Goal: Complete application form

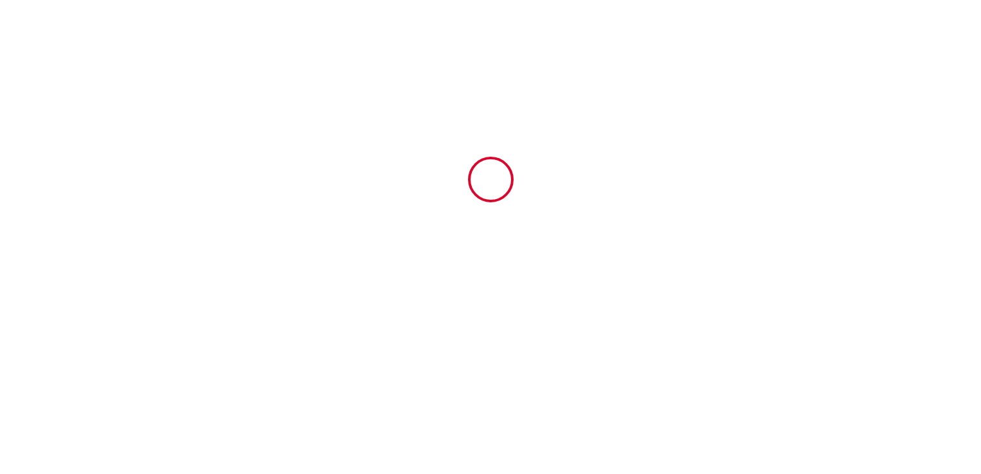
type input "6440829"
type input "Les Studios du Parc bordelais-[GEOGRAPHIC_DATA]"
type input "[STREET_ADDRESS]"
type input "33110"
type input "Le Bouscat"
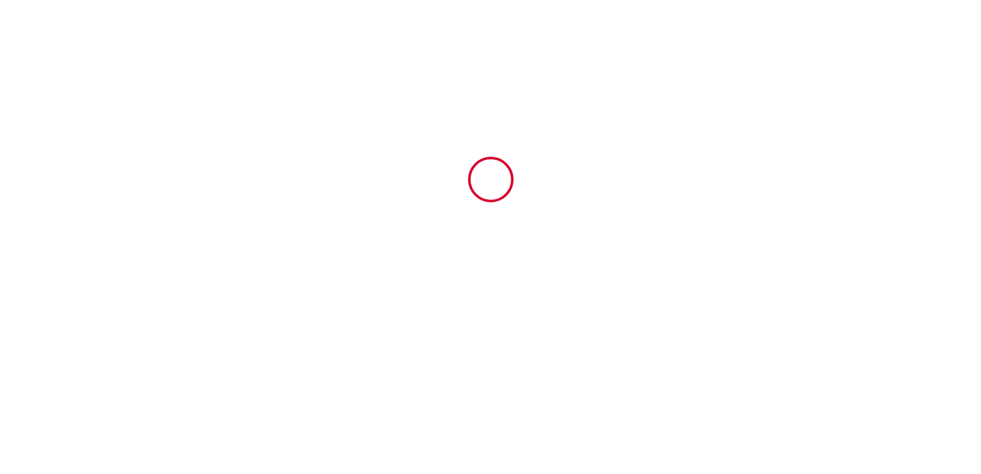
type input "[GEOGRAPHIC_DATA]"
type input "[DATE]"
type input "1"
type input "0"
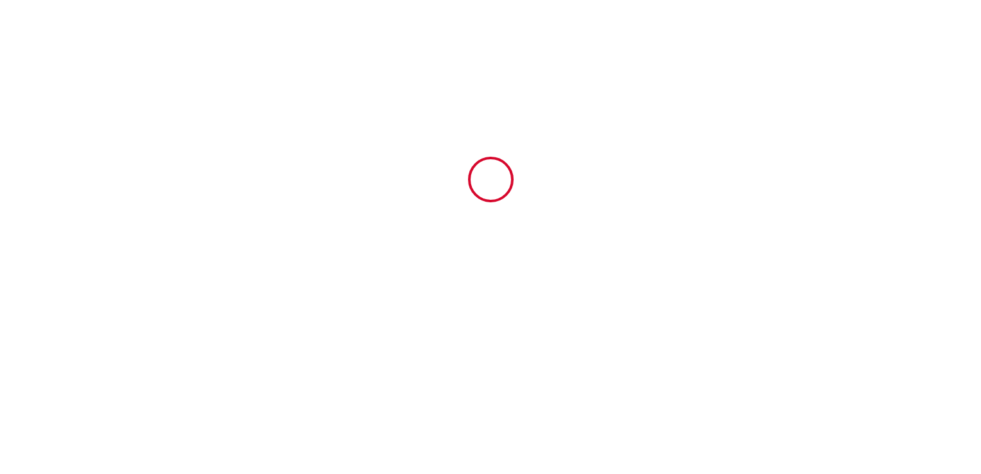
type input "250"
type input "403.75"
type input "[PERSON_NAME]"
type input "COSTES"
type input "[STREET_ADDRESS]"
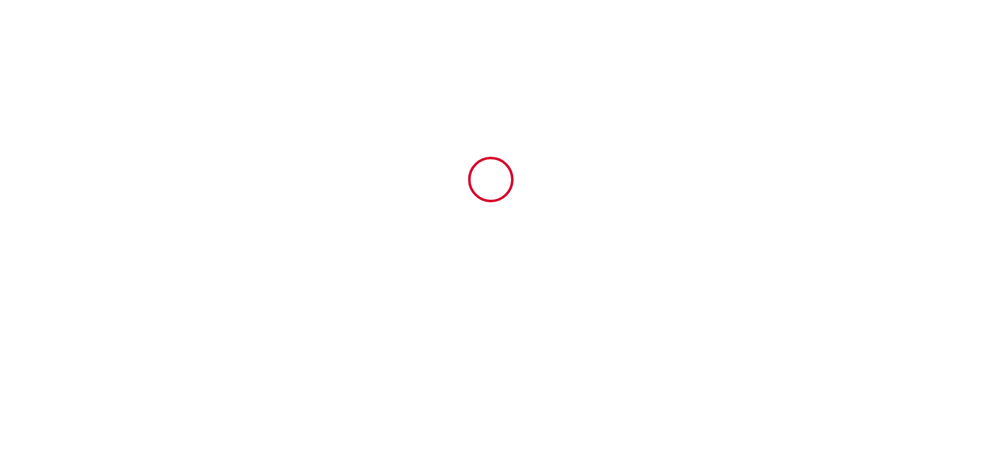
type input "33160"
type input "Saint Médard en [GEOGRAPHIC_DATA]"
type input "[GEOGRAPHIC_DATA]"
type input "[EMAIL_ADDRESS][DOMAIN_NAME]"
type input "Wasabi"
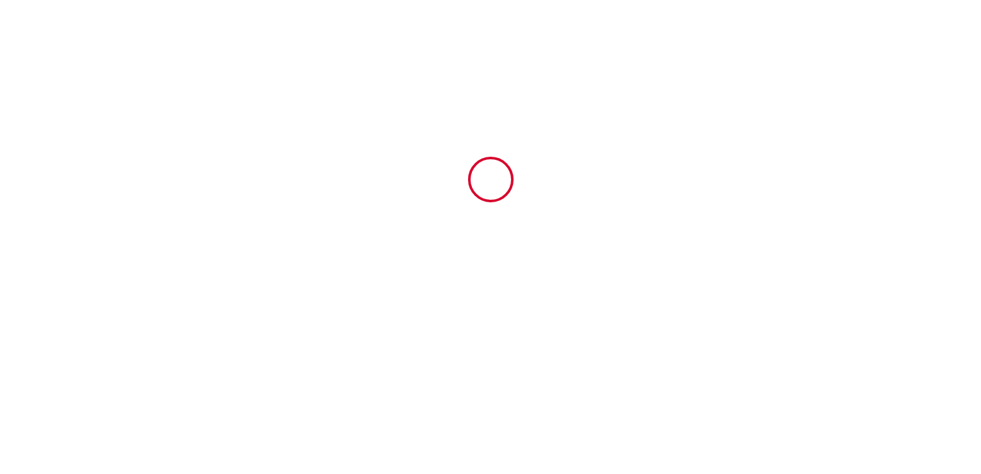
type input "Corner"
type input "[STREET_ADDRESS]"
type input "33520"
type input "Bruges"
type input "[EMAIL_ADDRESS][DOMAIN_NAME]"
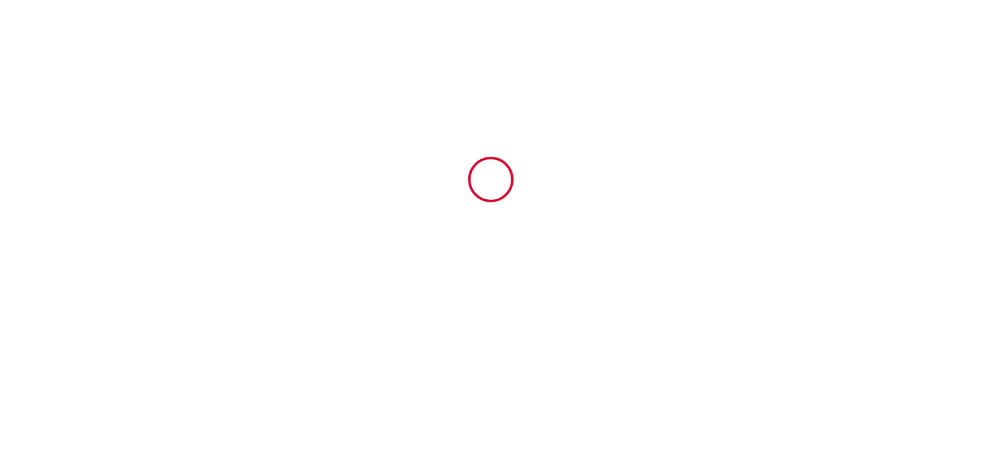
type input "[PHONE_NUMBER]"
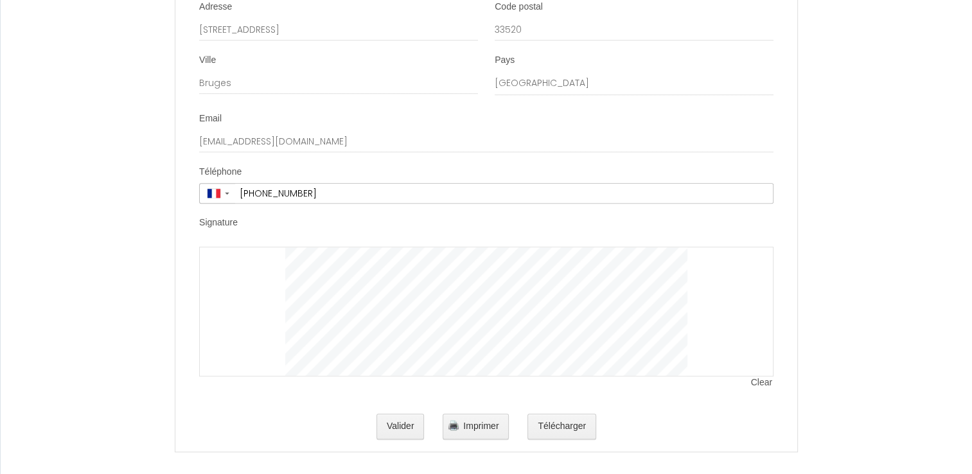
scroll to position [5931, 0]
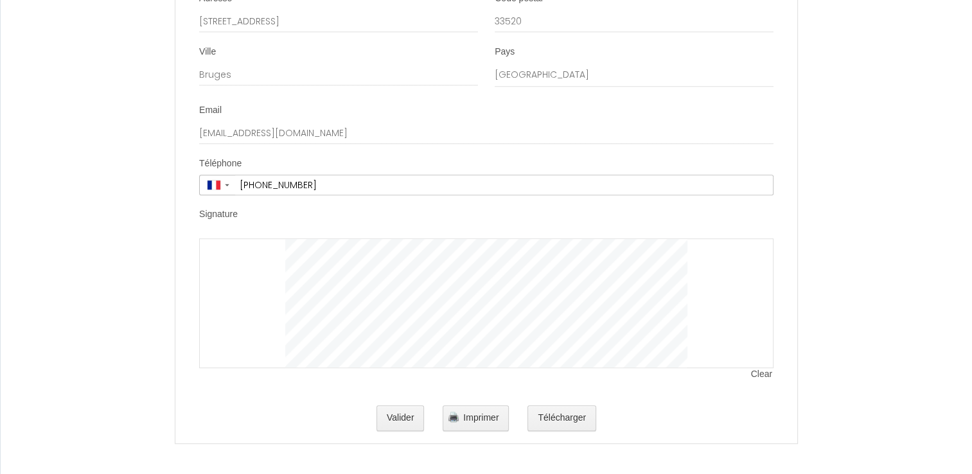
click at [234, 265] on div at bounding box center [486, 303] width 574 height 130
click at [382, 422] on button "Valider" at bounding box center [400, 418] width 48 height 26
click at [315, 322] on div at bounding box center [486, 303] width 574 height 130
drag, startPoint x: 265, startPoint y: 287, endPoint x: 708, endPoint y: 288, distance: 443.1
click at [708, 288] on div at bounding box center [486, 303] width 574 height 130
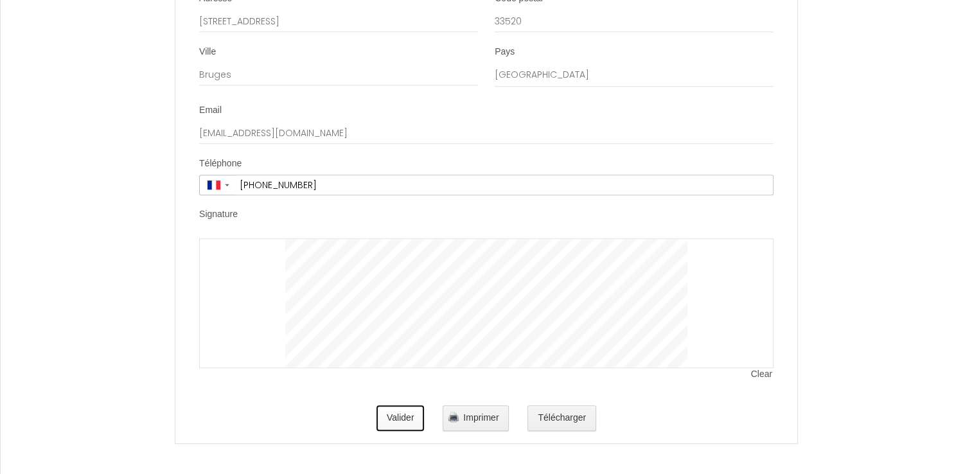
click at [421, 412] on button "Valider" at bounding box center [400, 418] width 48 height 26
click at [410, 417] on button "Valider" at bounding box center [400, 418] width 48 height 26
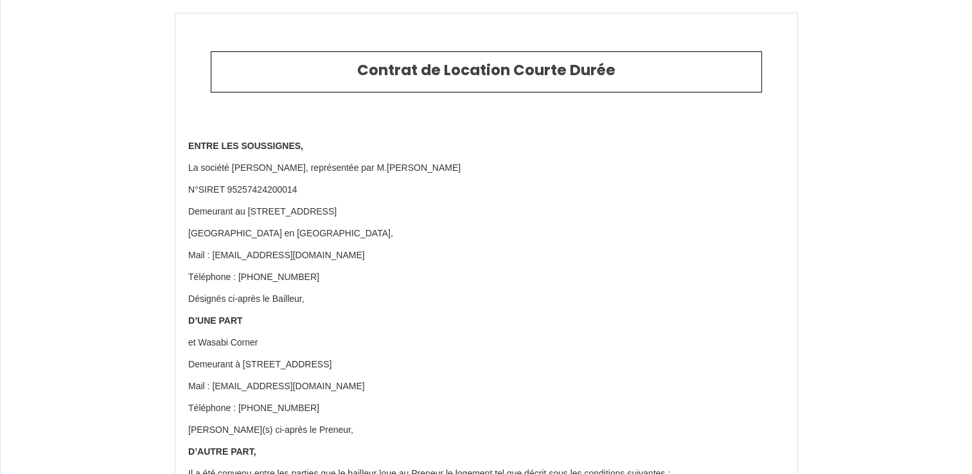
type input "39"
type input "354"
